Goal: Obtain resource: Download file/media

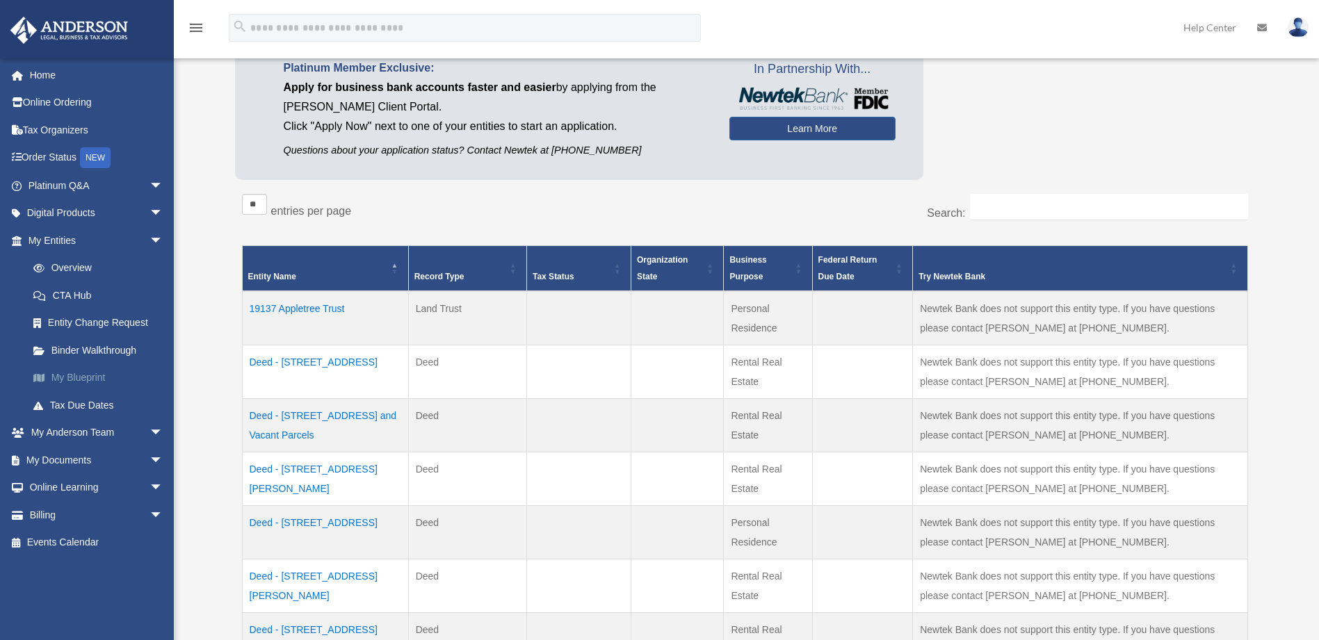
scroll to position [139, 0]
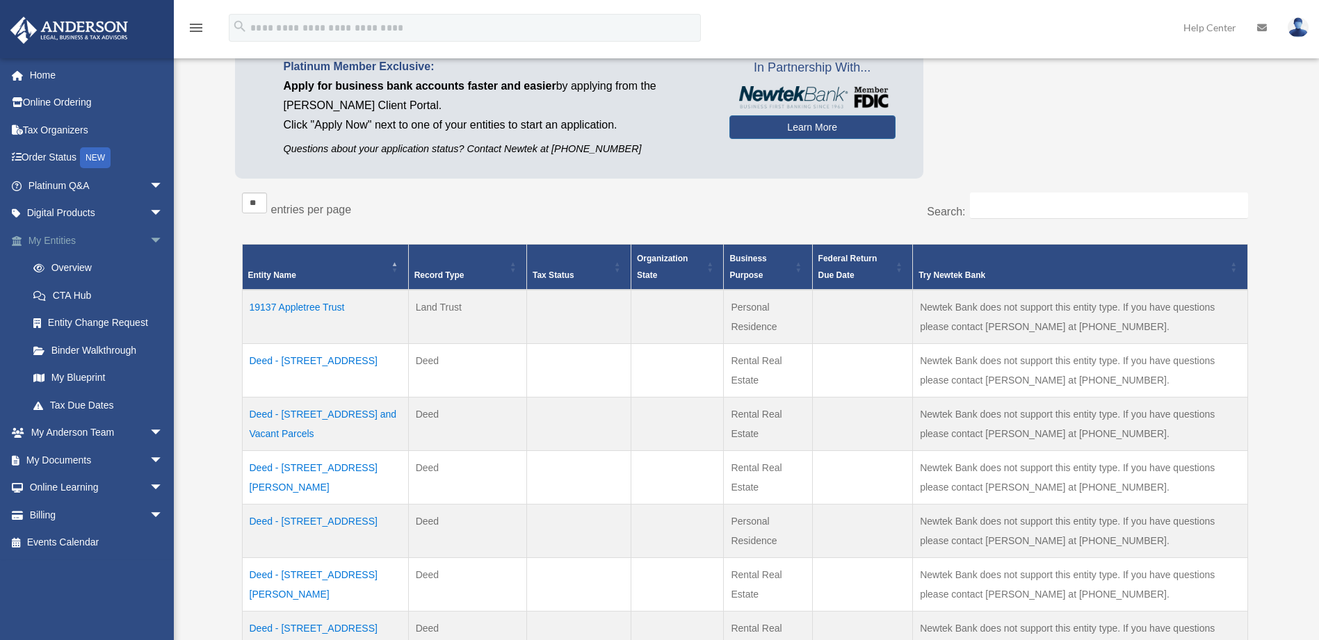
click at [149, 238] on span "arrow_drop_down" at bounding box center [163, 241] width 28 height 29
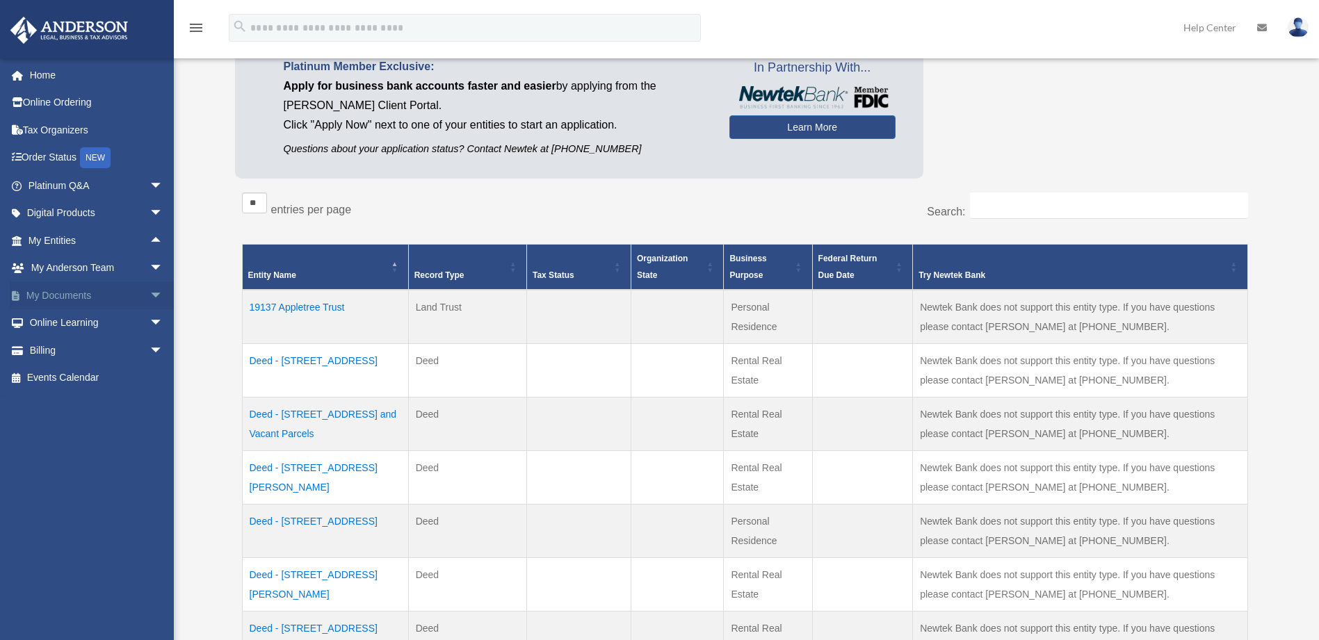
click at [149, 293] on span "arrow_drop_down" at bounding box center [163, 296] width 28 height 29
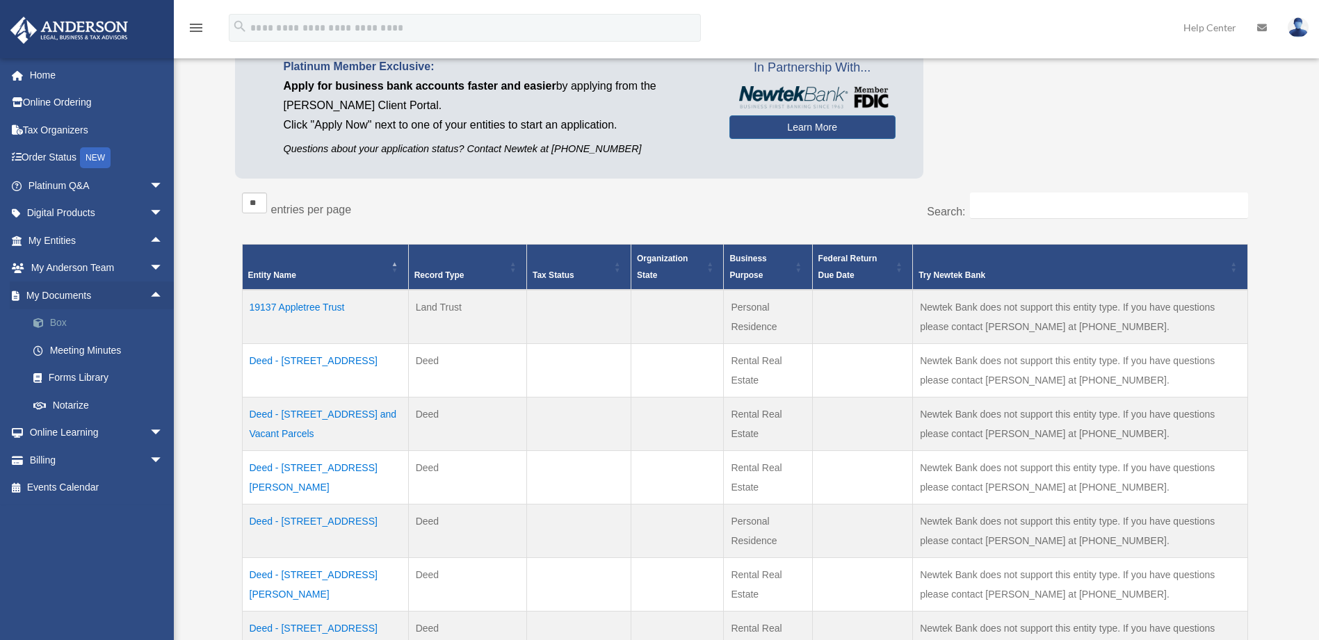
click at [61, 320] on link "Box" at bounding box center [101, 323] width 165 height 28
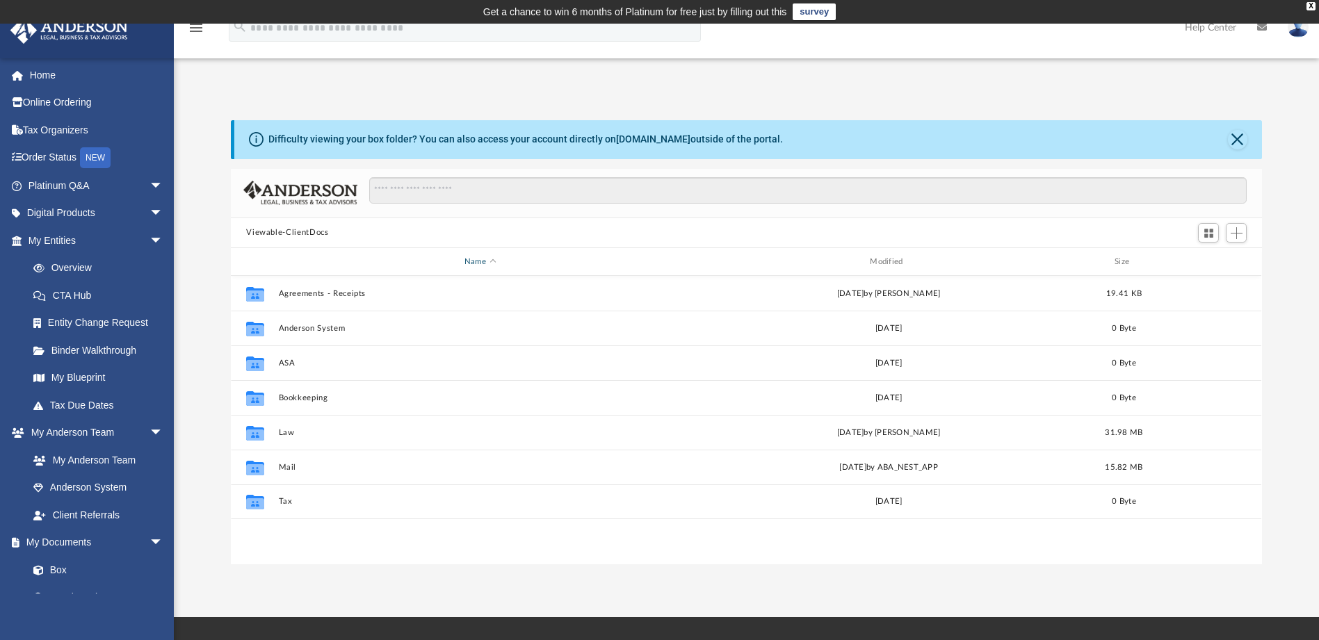
scroll to position [306, 1020]
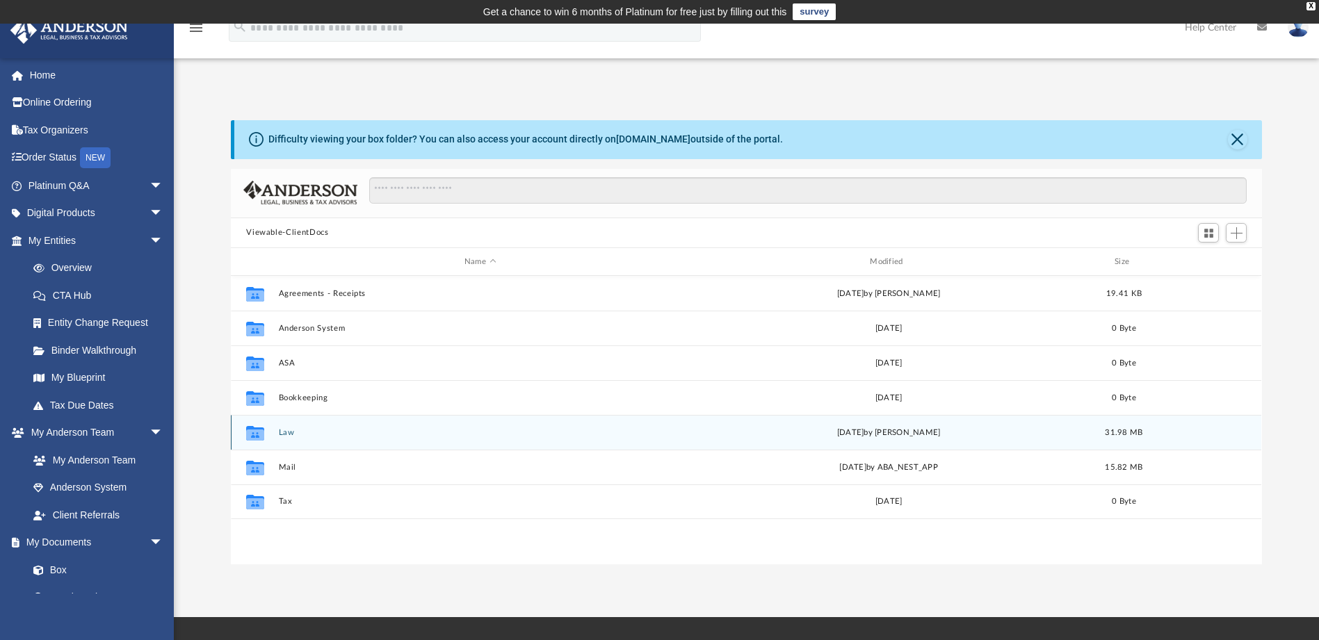
click at [282, 429] on button "Law" at bounding box center [480, 432] width 402 height 9
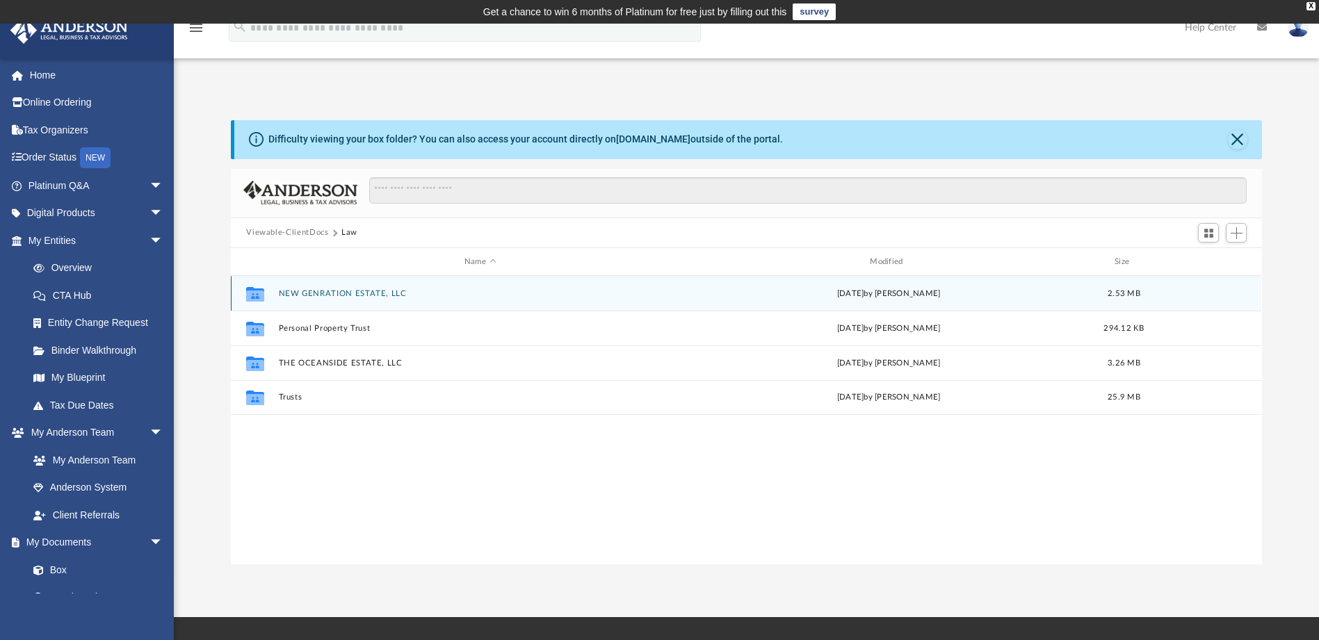
click at [340, 293] on button "NEW GENRATION ESTATE, LLC" at bounding box center [480, 293] width 402 height 9
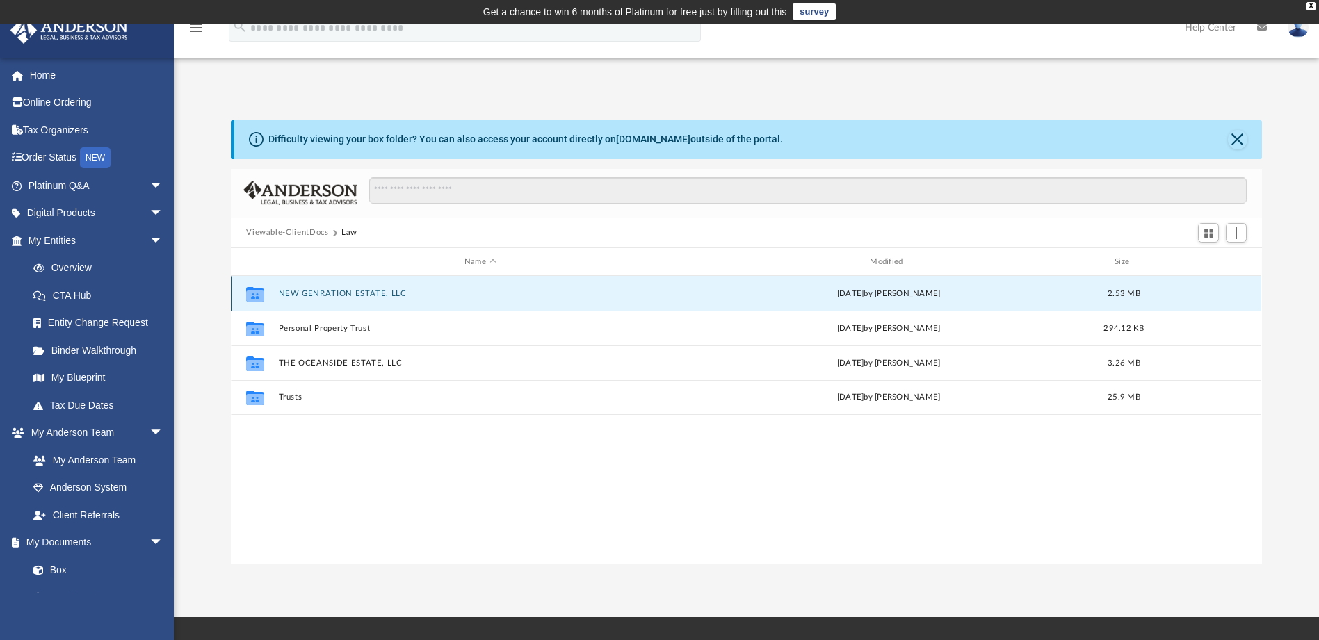
click at [340, 293] on button "NEW GENRATION ESTATE, LLC" at bounding box center [480, 293] width 402 height 9
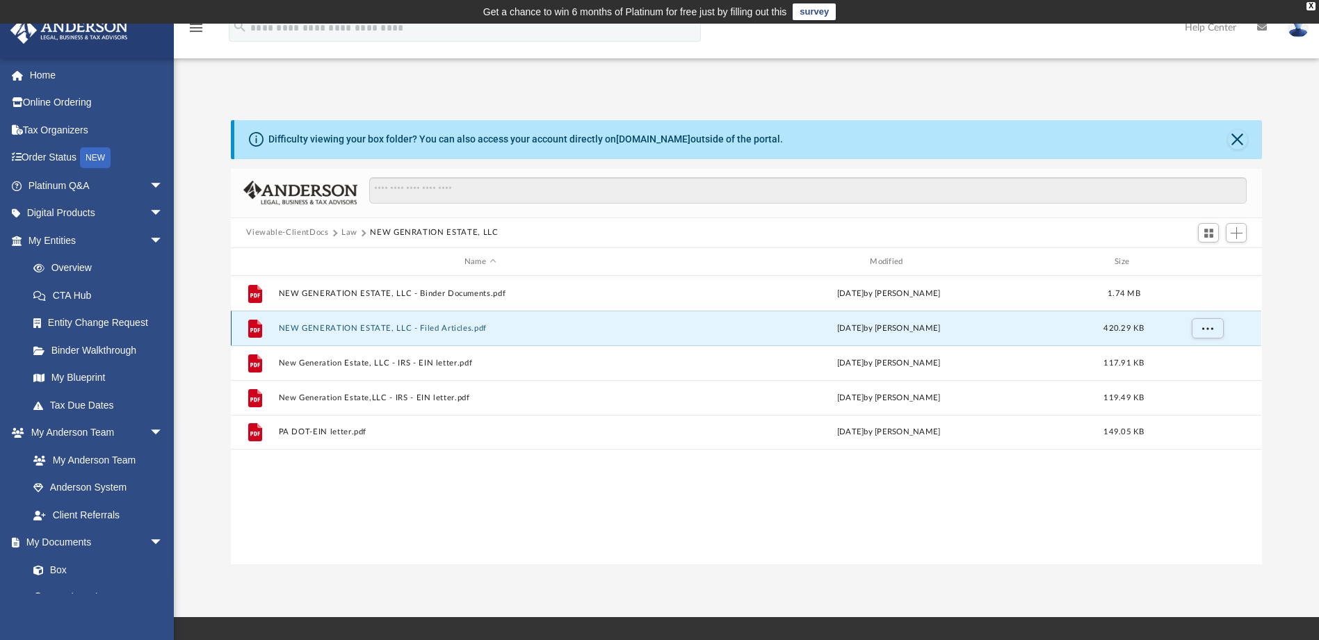
click at [298, 324] on button "NEW GENERATION ESTATE, LLC - Filed Articles.pdf" at bounding box center [480, 328] width 402 height 9
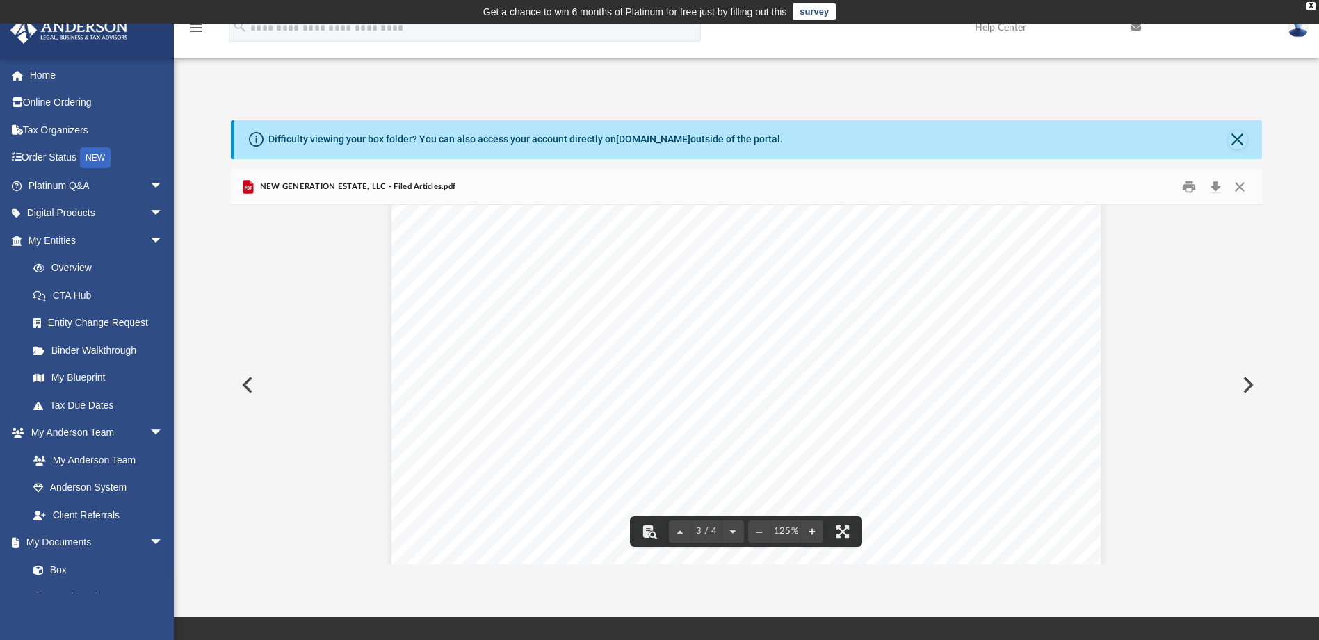
scroll to position [2143, 0]
click at [1240, 187] on button "Close" at bounding box center [1239, 187] width 25 height 22
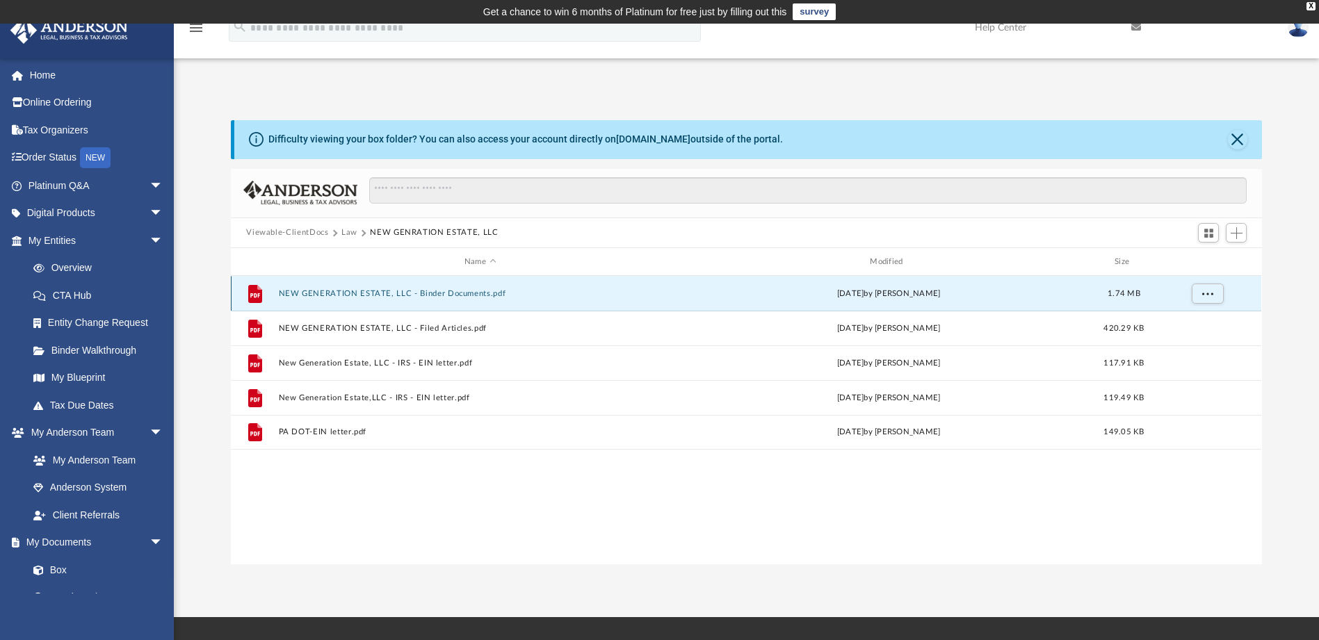
click at [365, 289] on button "NEW GENERATION ESTATE, LLC - Binder Documents.pdf" at bounding box center [480, 293] width 402 height 9
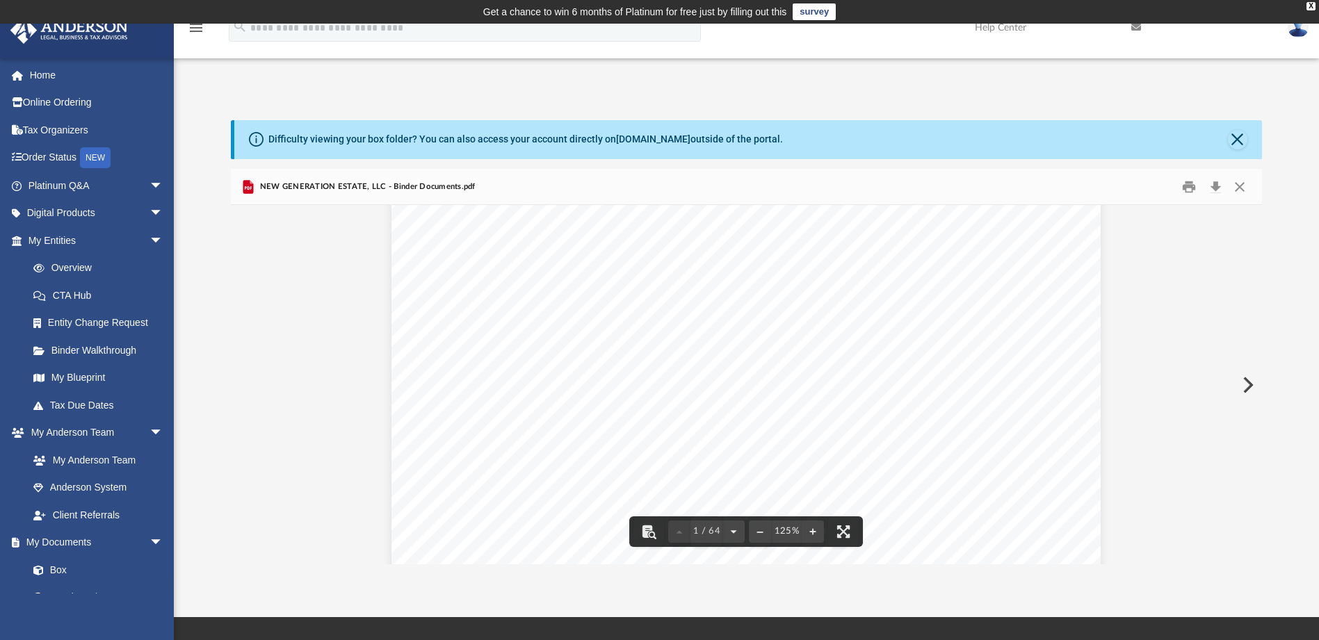
scroll to position [0, 0]
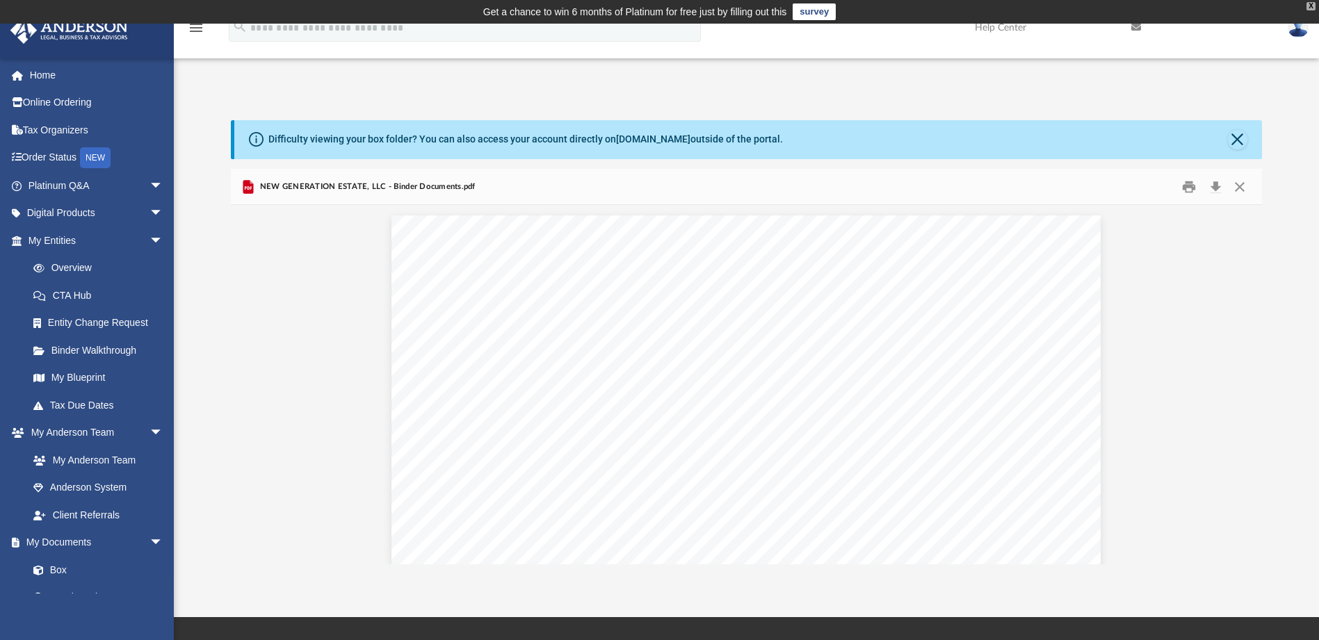
drag, startPoint x: 1312, startPoint y: 8, endPoint x: 1314, endPoint y: 21, distance: 12.6
click at [1312, 8] on div "X" at bounding box center [1310, 6] width 9 height 8
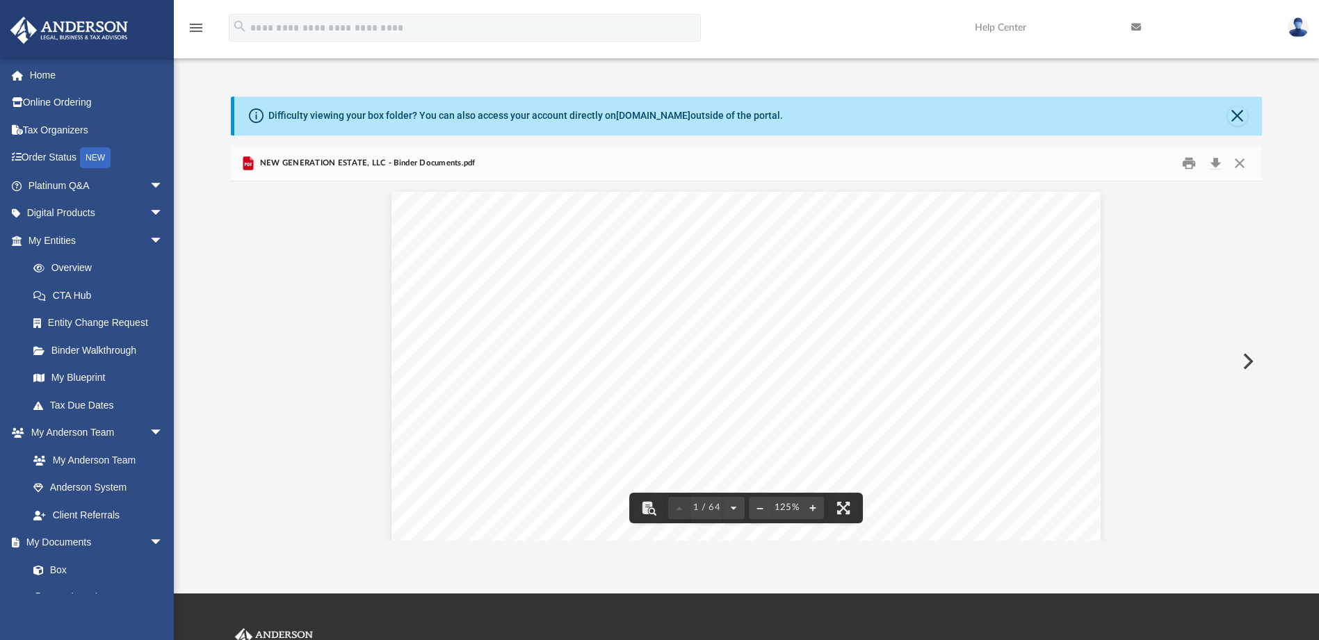
click at [195, 29] on icon "menu" at bounding box center [196, 27] width 17 height 17
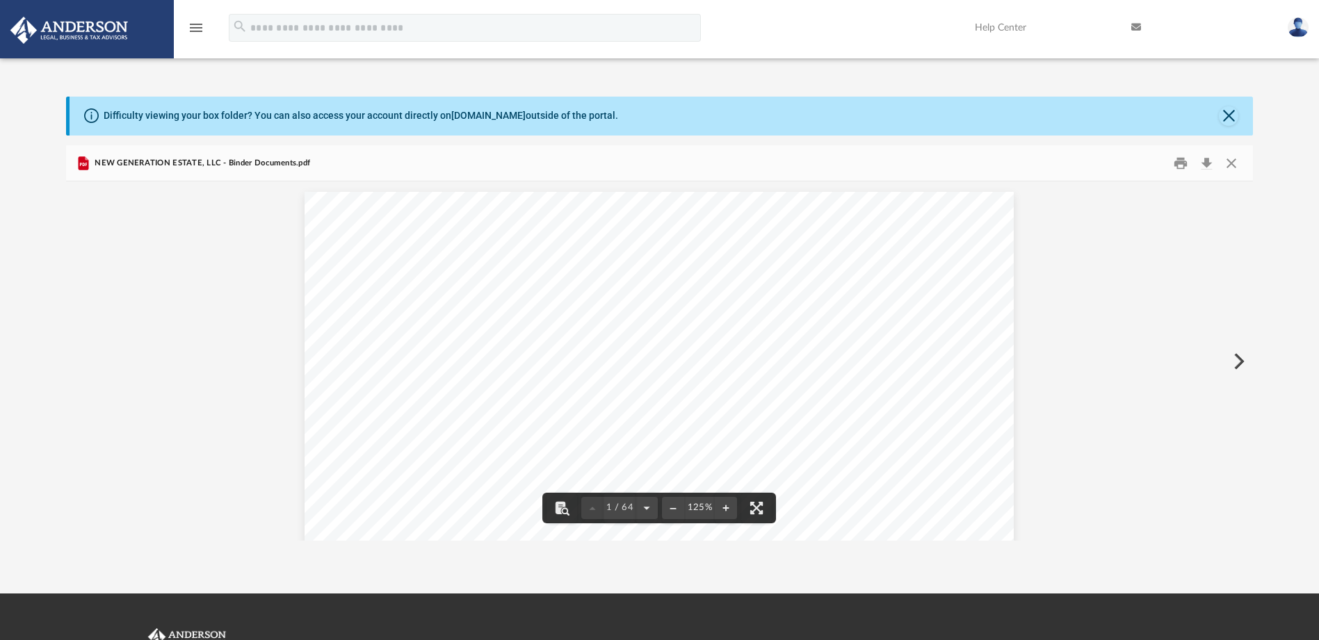
scroll to position [306, 1177]
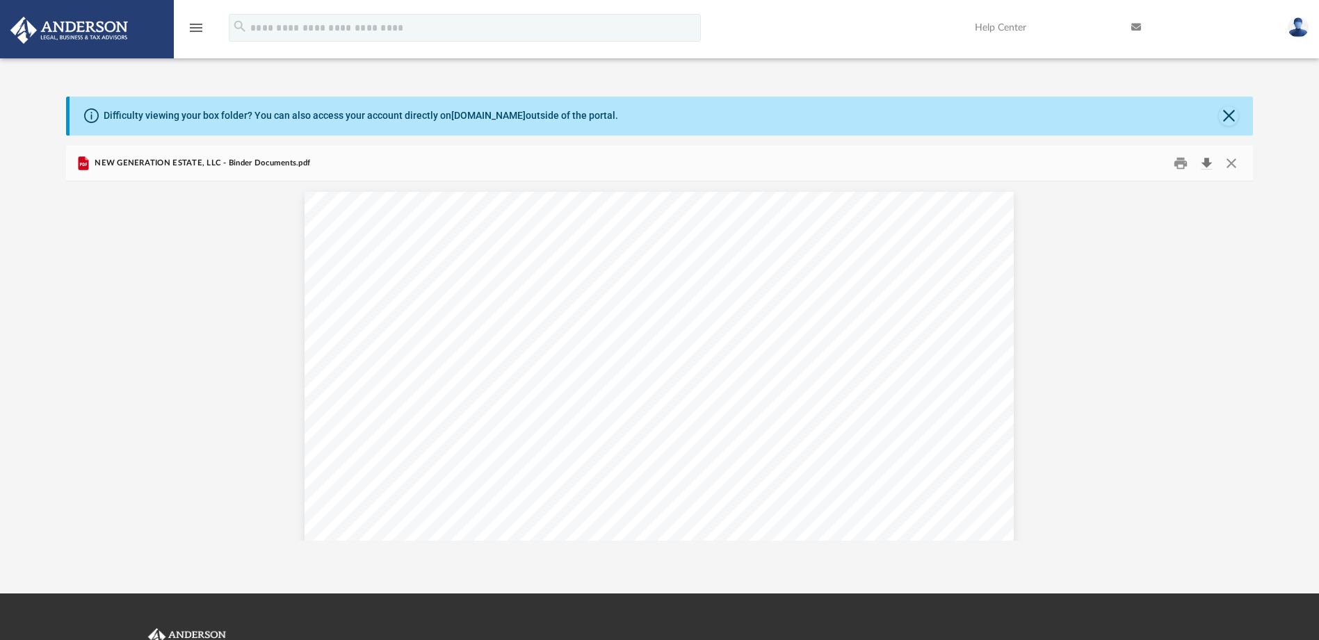
click at [1205, 166] on button "Download" at bounding box center [1206, 163] width 25 height 22
